Goal: Navigation & Orientation: Find specific page/section

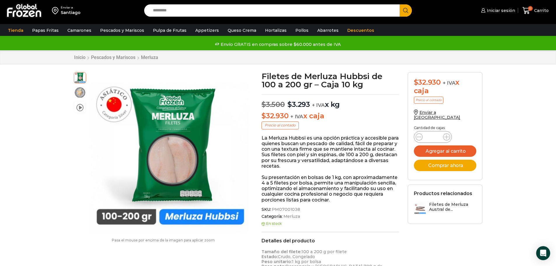
click at [24, 11] on img at bounding box center [24, 10] width 36 height 15
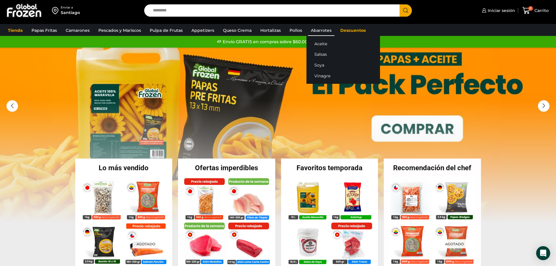
click at [323, 29] on link "Abarrotes" at bounding box center [321, 30] width 27 height 11
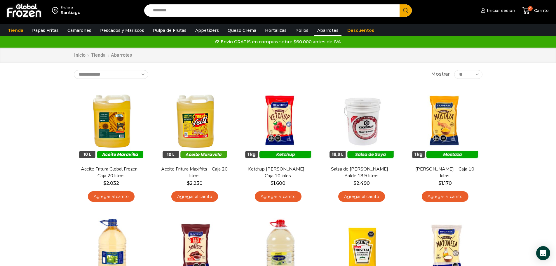
drag, startPoint x: 36, startPoint y: 93, endPoint x: 34, endPoint y: 47, distance: 46.1
click at [35, 92] on div "Enviar a [GEOGRAPHIC_DATA] Search input Search Iniciar sesión" at bounding box center [278, 256] width 556 height 513
click at [184, 66] on div "Enviar a [GEOGRAPHIC_DATA] Search input Search Iniciar sesión" at bounding box center [278, 256] width 556 height 513
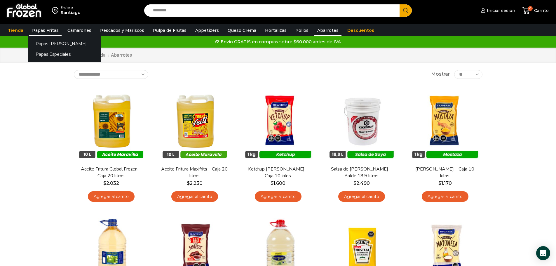
click at [45, 28] on link "Papas Fritas" at bounding box center [45, 30] width 32 height 11
click at [50, 41] on link "Papas [PERSON_NAME]" at bounding box center [65, 43] width 74 height 11
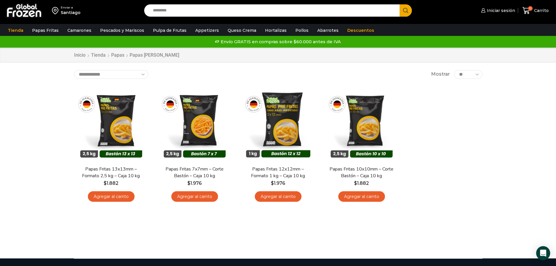
click at [39, 92] on div "Enviar a Santiago Search input Search Iniciar sesión" at bounding box center [278, 129] width 556 height 258
click at [32, 96] on div "Enviar a [GEOGRAPHIC_DATA] Search input Search Iniciar sesión" at bounding box center [278, 129] width 556 height 258
click at [450, 117] on div "En stock Vista Rápida Papas Fritas 13x13mm – Formato 2,5 kg – Caja 10 kg $ 1.88…" at bounding box center [277, 146] width 417 height 128
drag, startPoint x: 450, startPoint y: 117, endPoint x: 57, endPoint y: 93, distance: 394.4
click at [57, 93] on div "Enviar a [GEOGRAPHIC_DATA] Search input Search Iniciar sesión" at bounding box center [278, 129] width 556 height 258
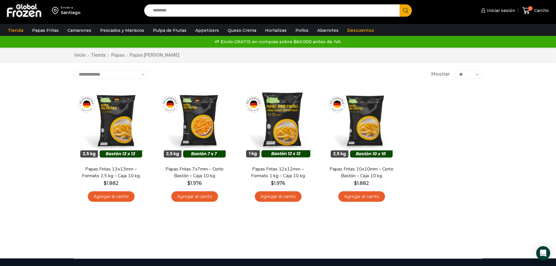
click at [178, 12] on input "Search input" at bounding box center [273, 10] width 247 height 12
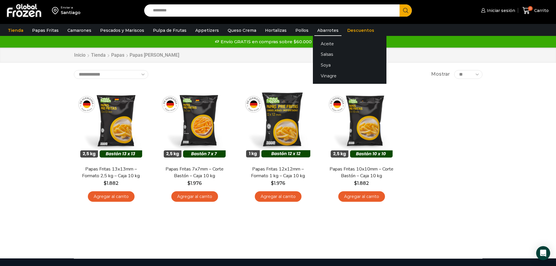
click at [318, 32] on link "Abarrotes" at bounding box center [327, 30] width 27 height 11
